Goal: Task Accomplishment & Management: Complete application form

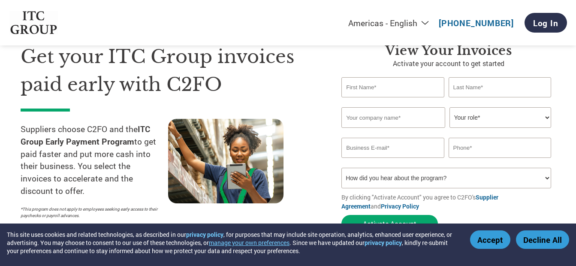
scroll to position [34, 0]
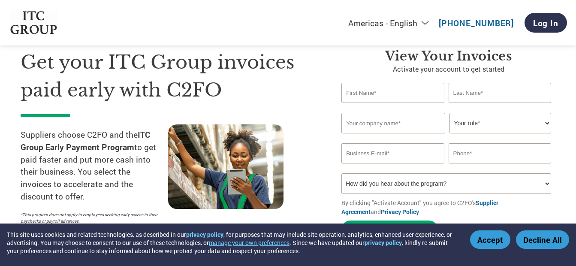
click at [382, 183] on select "How did you hear about the program? Received a letter Email Social Media Online…" at bounding box center [446, 183] width 210 height 21
click at [305, 135] on div at bounding box center [241, 176] width 147 height 104
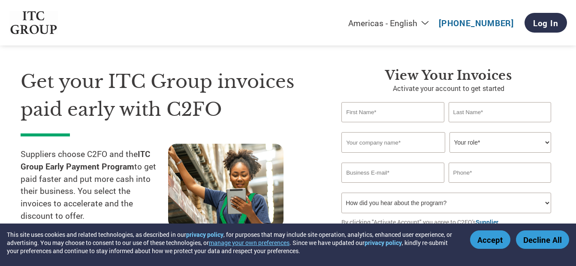
scroll to position [0, 0]
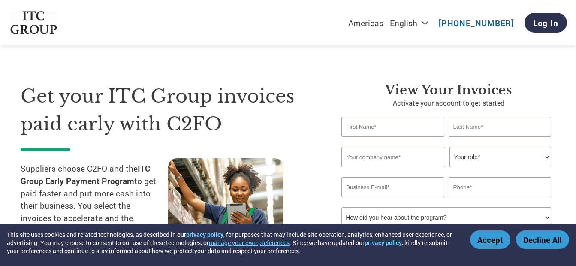
click at [358, 126] on input "text" at bounding box center [392, 127] width 102 height 20
type input "Sumit"
type input "[PERSON_NAME]"
type input "M/S [PERSON_NAME]"
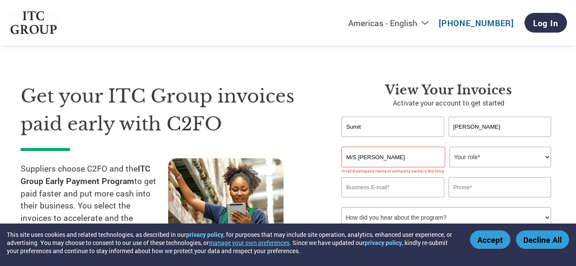
drag, startPoint x: 358, startPoint y: 126, endPoint x: 359, endPoint y: 156, distance: 30.5
click at [359, 156] on form "[PERSON_NAME] Invalid first name or first name is too long Invalid last name or…" at bounding box center [448, 196] width 214 height 159
type input "Sumt"
click at [359, 156] on input "M/S [PERSON_NAME]" at bounding box center [393, 157] width 104 height 21
type input "[PERSON_NAME]"
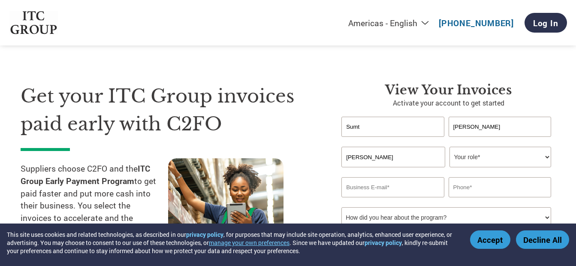
click at [364, 122] on input "Sumt" at bounding box center [392, 127] width 102 height 20
type input "Sumit"
click at [464, 157] on select "Your role* CFO Controller Credit Manager Finance Director Treasurer CEO Preside…" at bounding box center [500, 157] width 102 height 21
select select "OWNER_FOUNDER"
click at [449, 147] on select "Your role* CFO Controller Credit Manager Finance Director Treasurer CEO Preside…" at bounding box center [500, 157] width 102 height 21
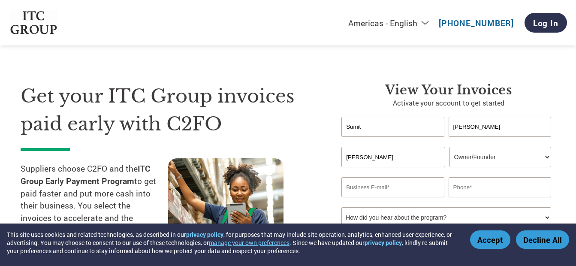
click at [397, 188] on input "email" at bounding box center [392, 187] width 102 height 20
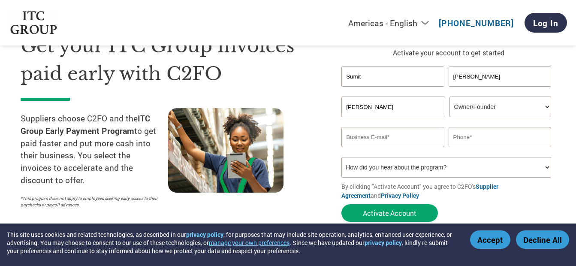
scroll to position [50, 0]
